Goal: Check status: Check status

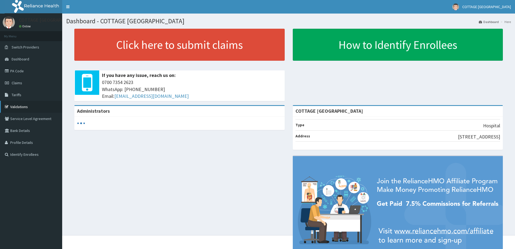
click at [7, 106] on icon at bounding box center [7, 107] width 5 height 4
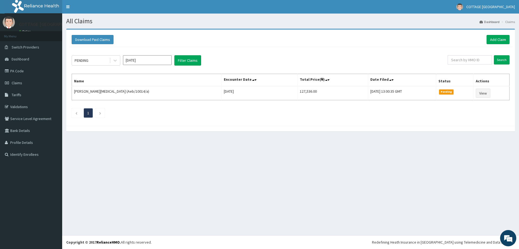
click at [8, 85] on icon at bounding box center [7, 83] width 5 height 4
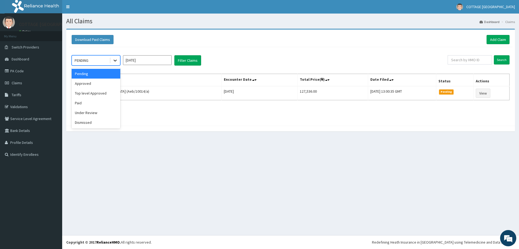
click at [113, 62] on icon at bounding box center [114, 60] width 5 height 5
click at [100, 85] on div "Approved" at bounding box center [96, 83] width 49 height 10
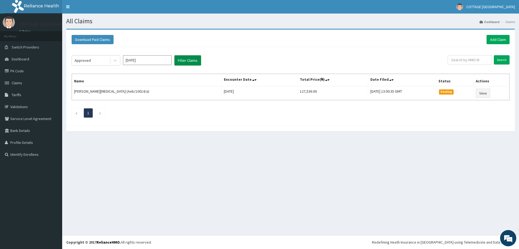
click at [189, 57] on button "Filter Claims" at bounding box center [187, 60] width 27 height 10
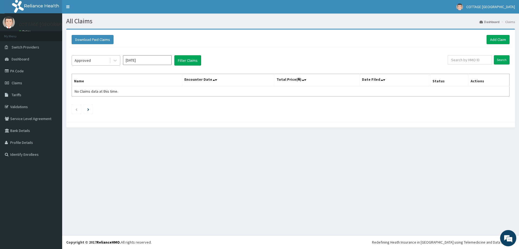
click at [94, 59] on div "Approved" at bounding box center [91, 60] width 38 height 9
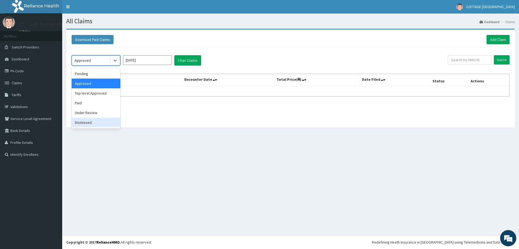
click at [88, 124] on div "Dismissed" at bounding box center [96, 122] width 49 height 10
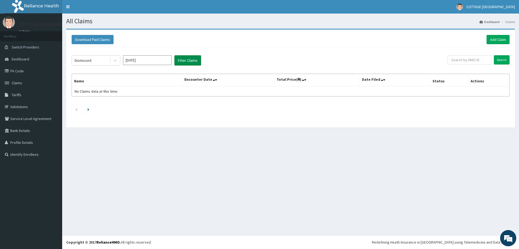
click at [176, 56] on button "Filter Claims" at bounding box center [187, 60] width 27 height 10
click at [19, 49] on span "Switch Providers" at bounding box center [26, 47] width 28 height 5
